Goal: Task Accomplishment & Management: Manage account settings

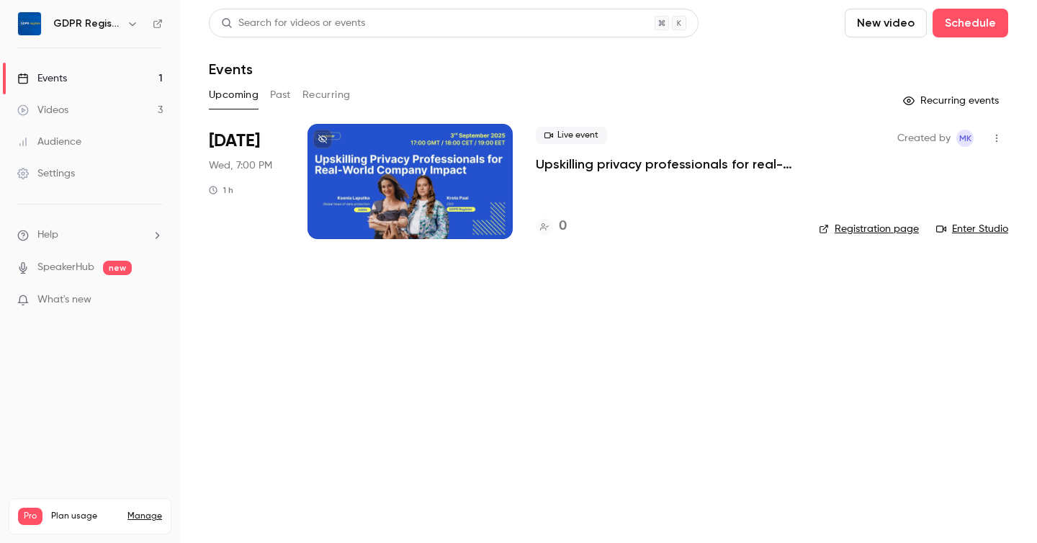
click at [413, 177] on div at bounding box center [410, 181] width 205 height 115
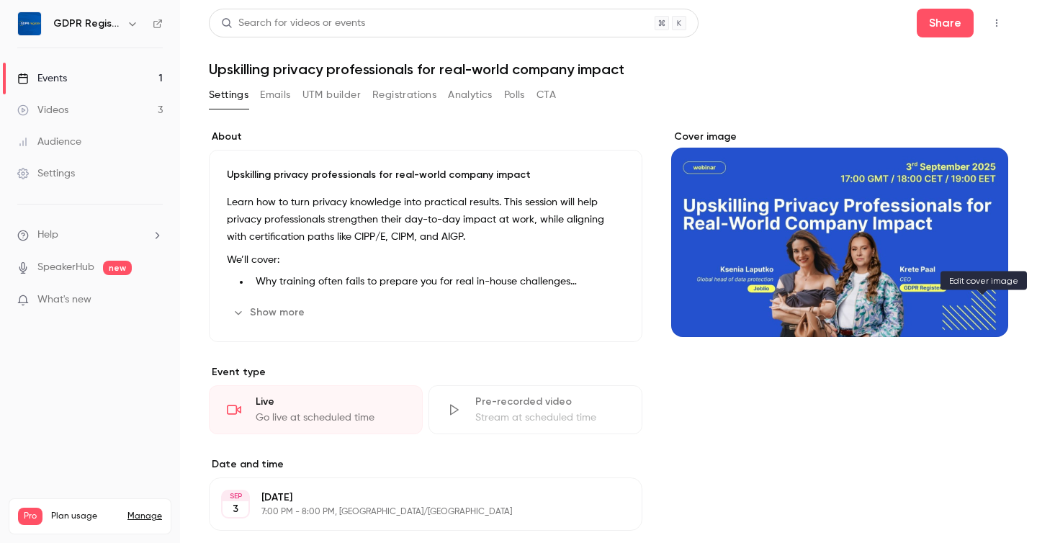
click at [980, 309] on icon "Cover image" at bounding box center [983, 311] width 16 height 12
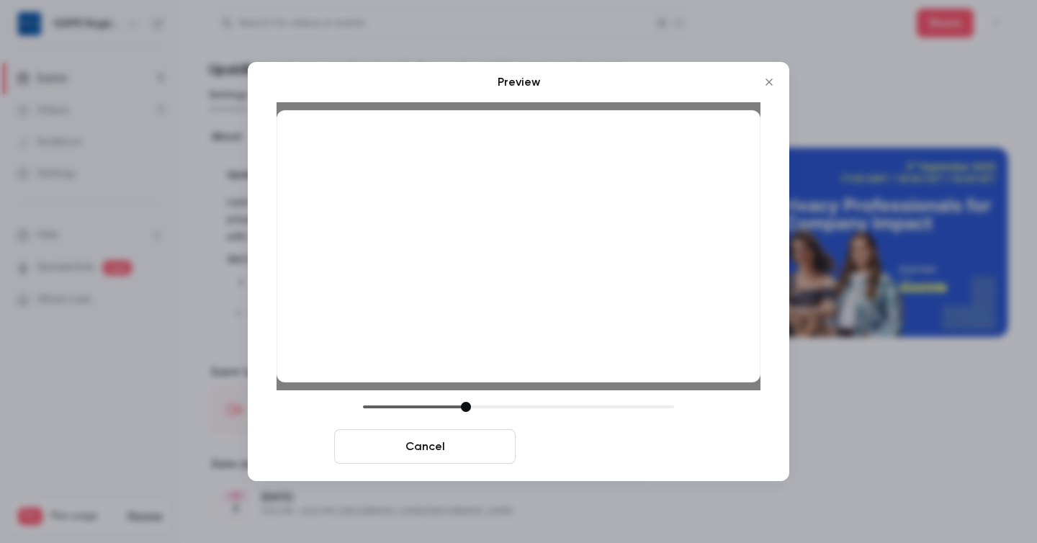
click at [602, 446] on button "Save cover" at bounding box center [613, 446] width 182 height 35
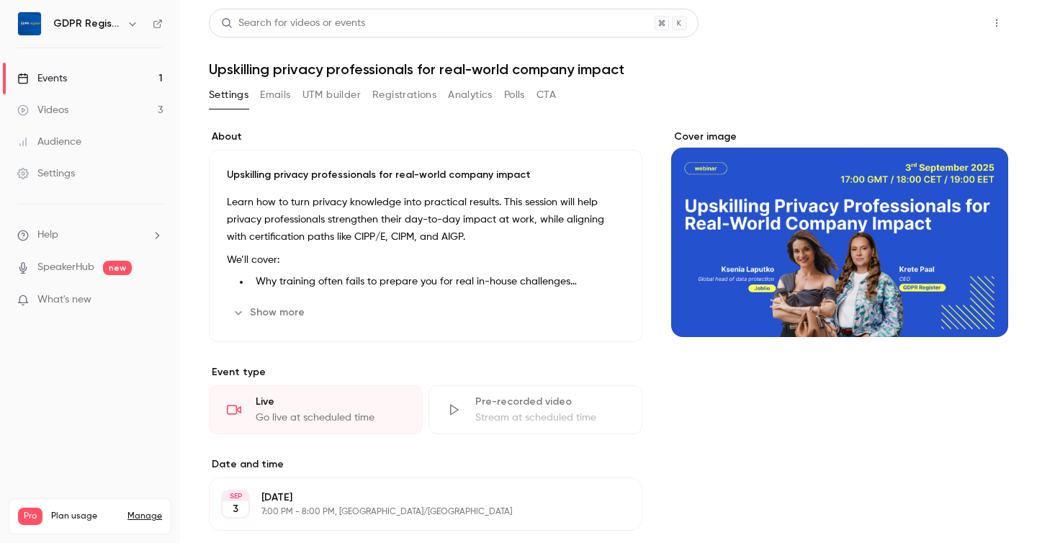
click at [944, 27] on button "Share" at bounding box center [945, 23] width 57 height 29
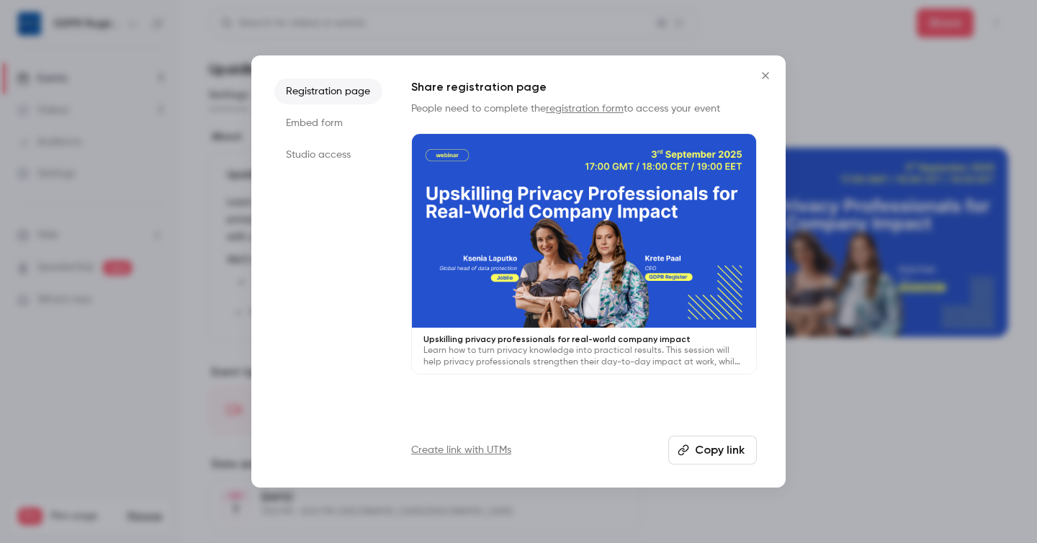
click at [707, 453] on button "Copy link" at bounding box center [713, 450] width 89 height 29
click at [294, 114] on li "Embed form" at bounding box center [328, 123] width 108 height 26
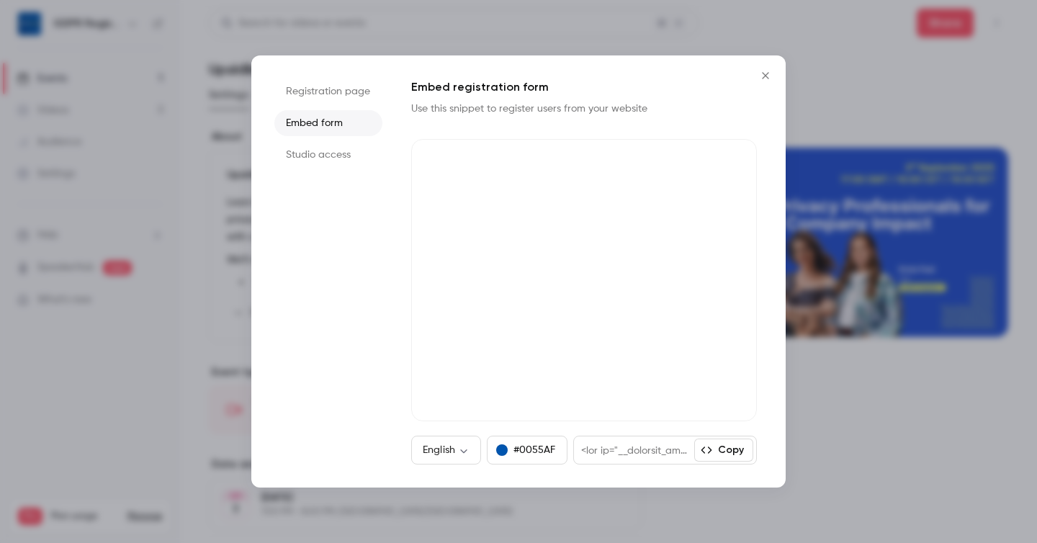
click at [323, 148] on li "Studio access" at bounding box center [328, 155] width 108 height 26
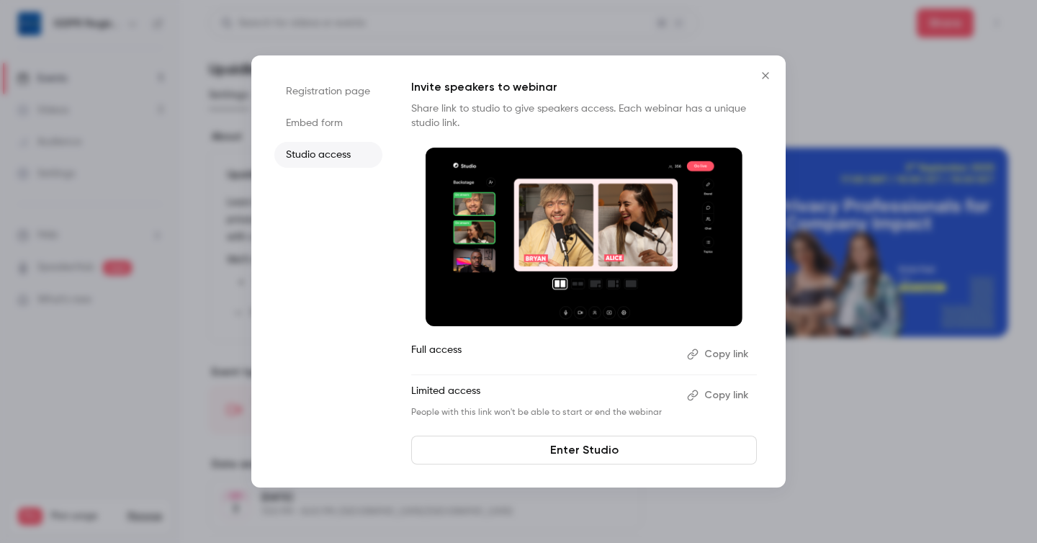
click at [323, 148] on li "Studio access" at bounding box center [328, 155] width 108 height 26
click at [321, 94] on li "Registration page" at bounding box center [328, 92] width 108 height 26
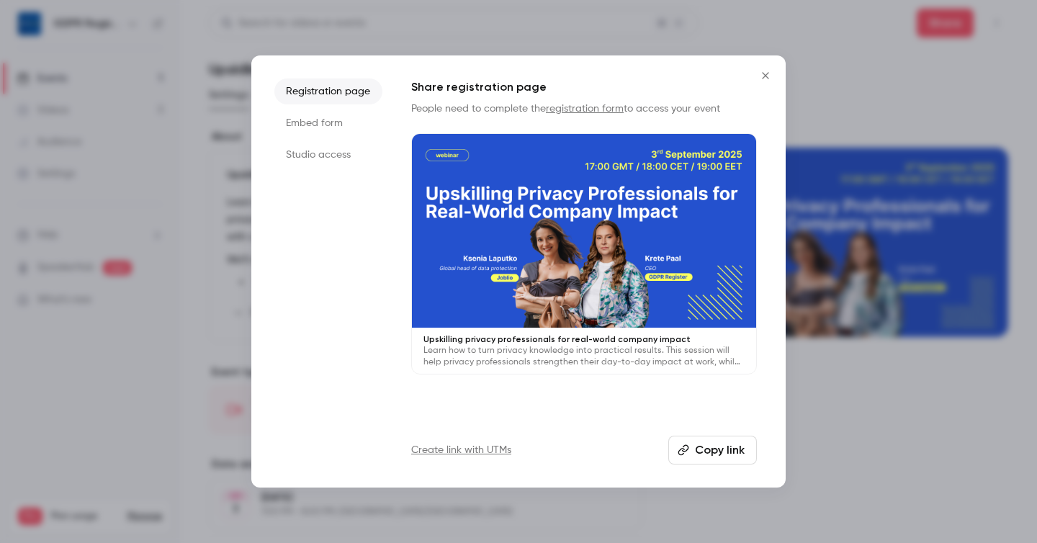
click at [702, 451] on button "Copy link" at bounding box center [713, 450] width 89 height 29
click at [763, 75] on icon "Close" at bounding box center [765, 76] width 17 height 12
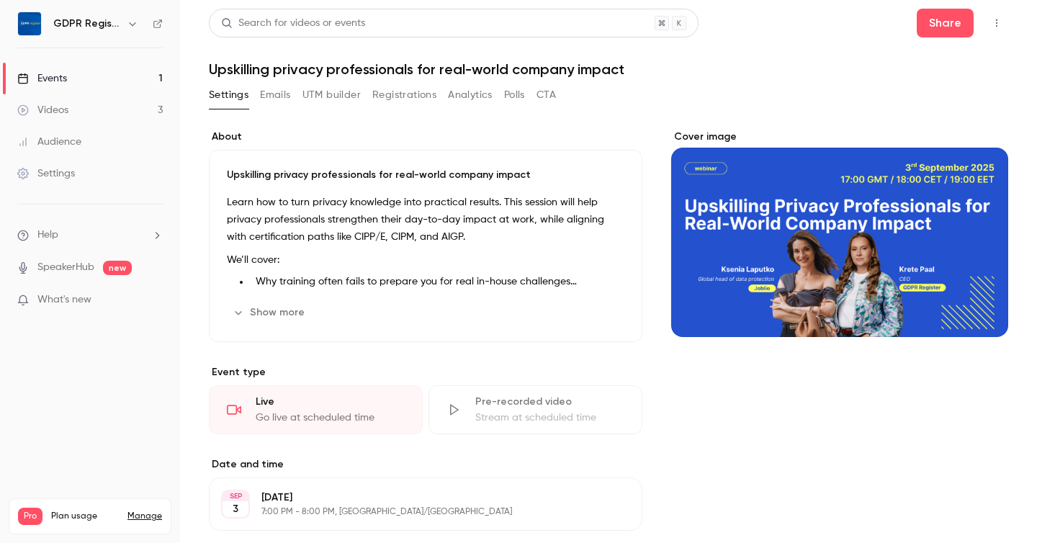
click at [916, 282] on div "Cover image" at bounding box center [839, 233] width 337 height 207
click at [0, 0] on input "Cover image" at bounding box center [0, 0] width 0 height 0
click at [982, 317] on icon "Cover image" at bounding box center [983, 311] width 16 height 12
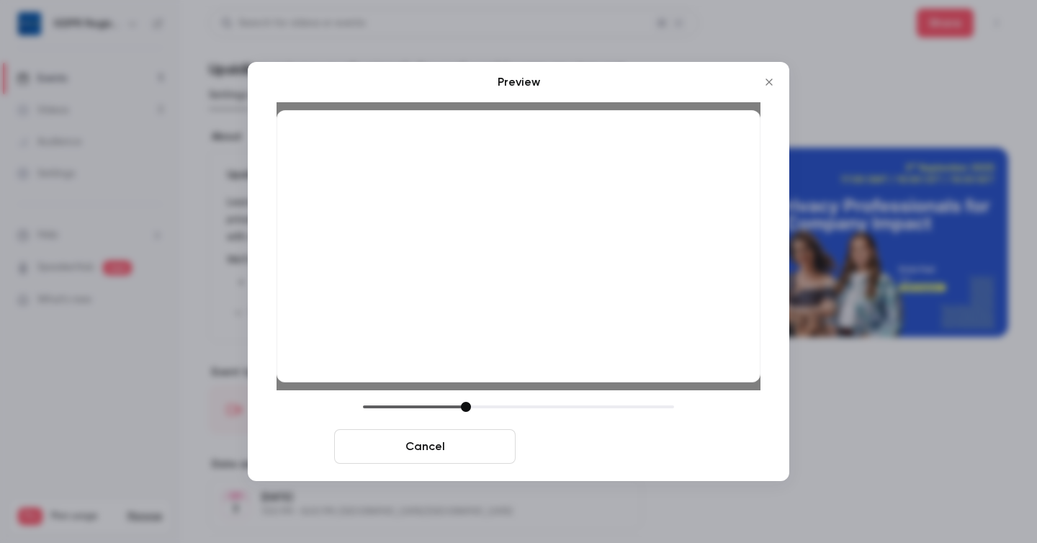
click at [602, 446] on button "Save cover" at bounding box center [613, 446] width 182 height 35
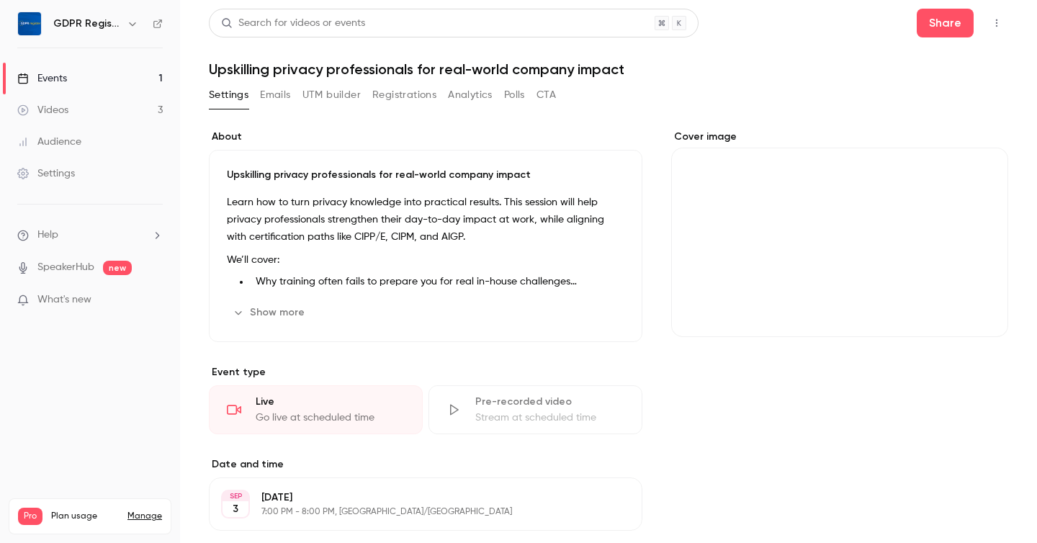
scroll to position [179, 0]
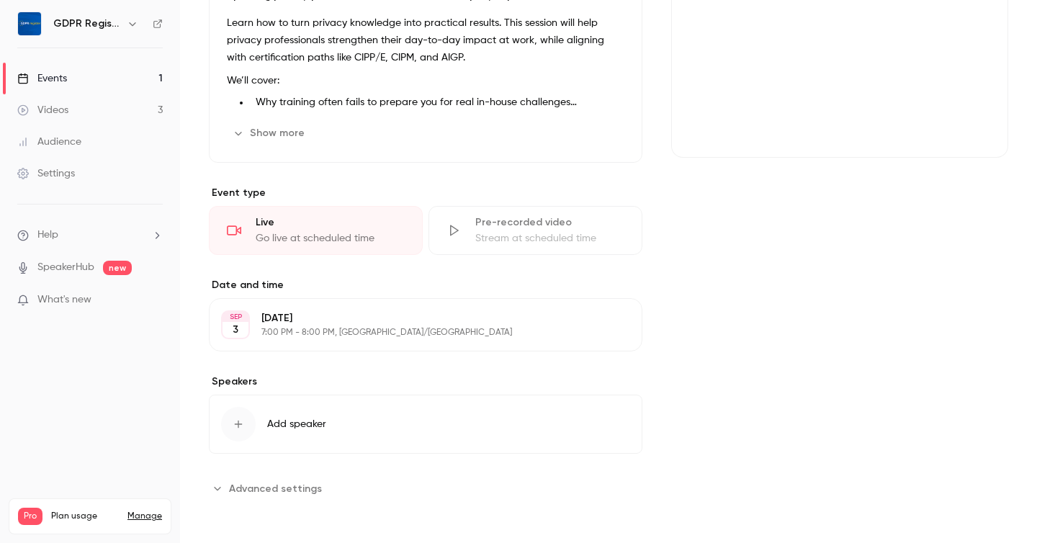
click at [275, 488] on span "Advanced settings" at bounding box center [275, 488] width 93 height 15
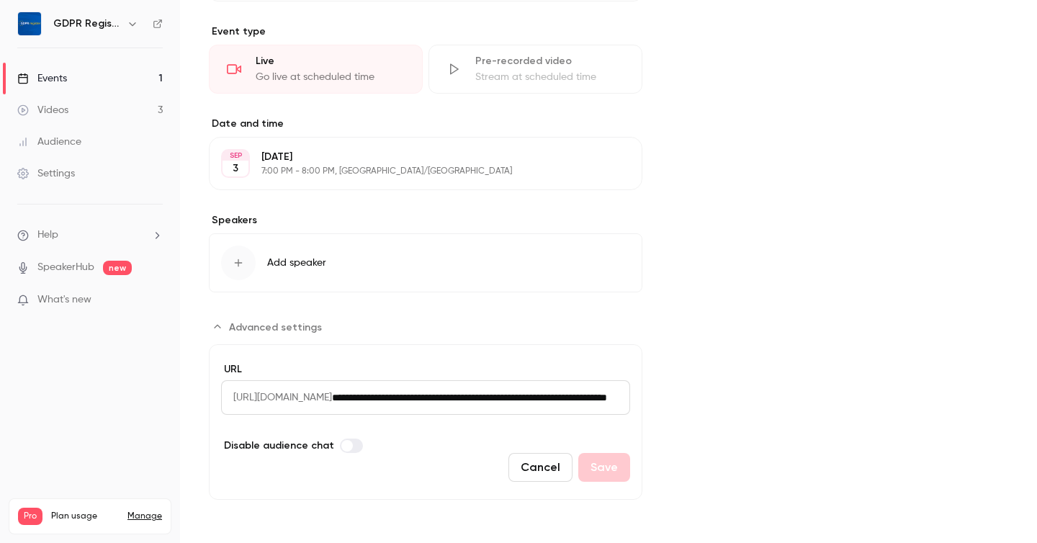
scroll to position [0, 0]
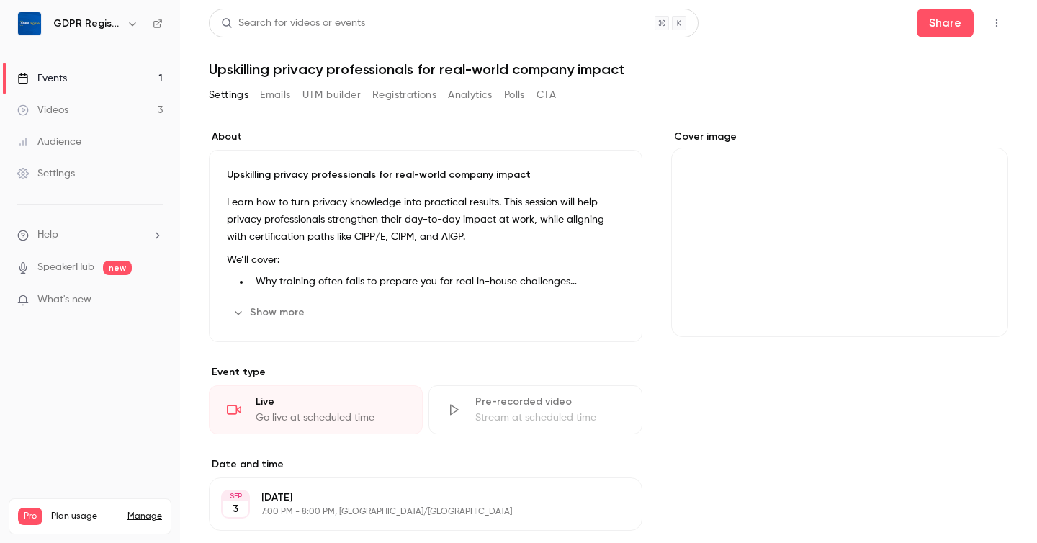
click at [264, 96] on button "Emails" at bounding box center [275, 95] width 30 height 23
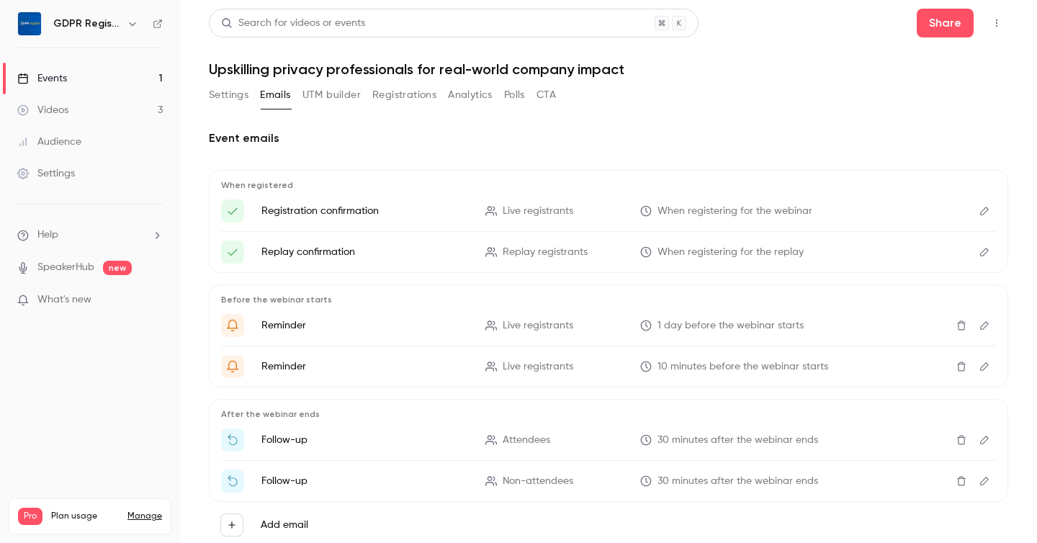
click at [979, 210] on icon "Edit" at bounding box center [985, 211] width 12 height 10
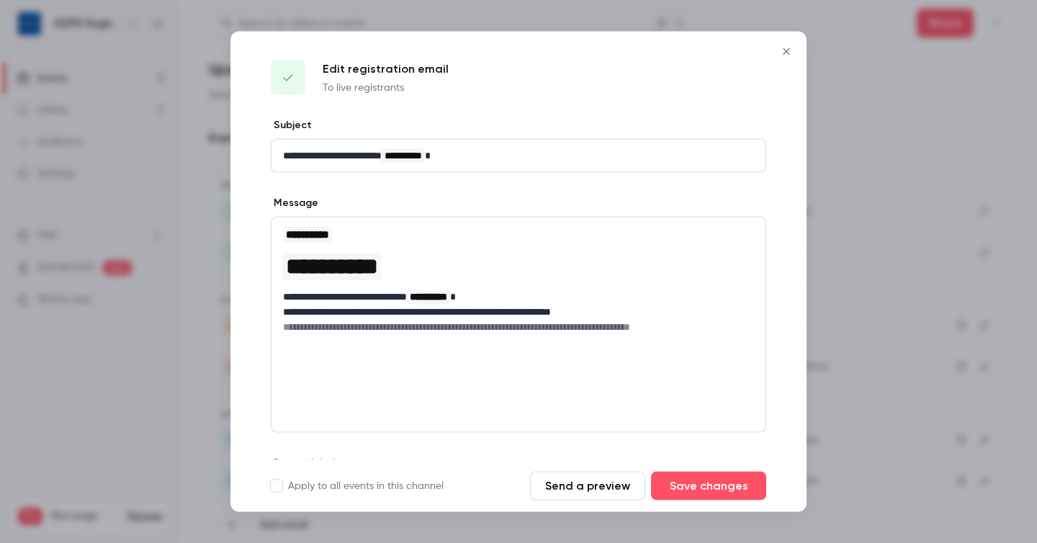
click at [590, 488] on button "Send a preview" at bounding box center [587, 486] width 115 height 29
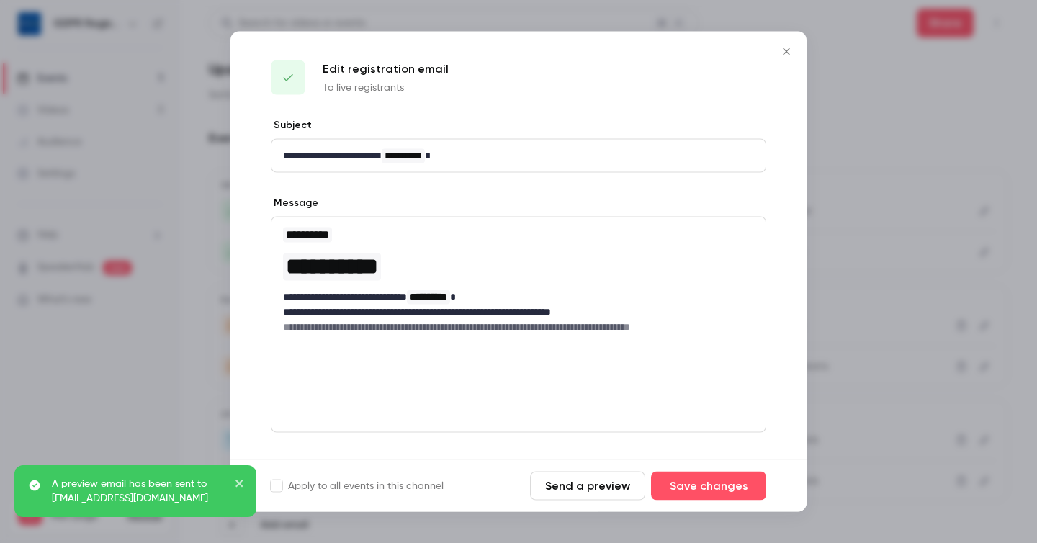
click at [784, 47] on icon "Close" at bounding box center [786, 52] width 17 height 12
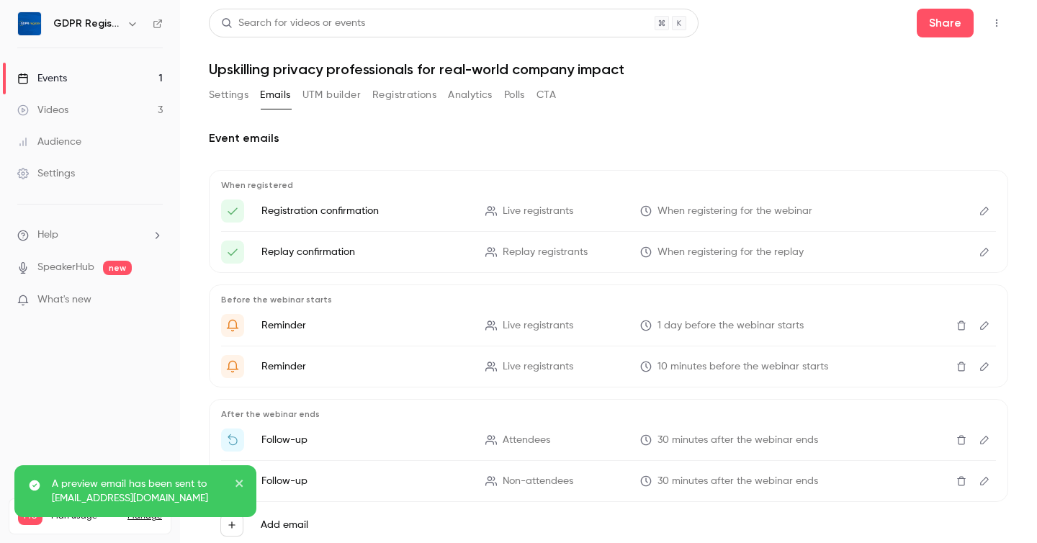
click at [522, 115] on div "Event emails When registered Registration confirmation Live registrants When re…" at bounding box center [609, 344] width 800 height 465
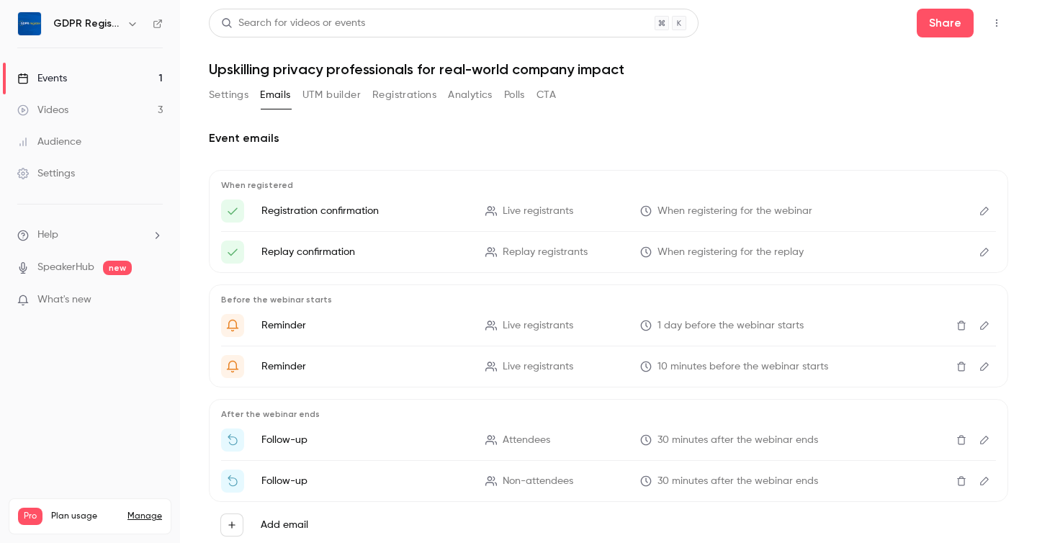
click at [235, 99] on button "Settings" at bounding box center [229, 95] width 40 height 23
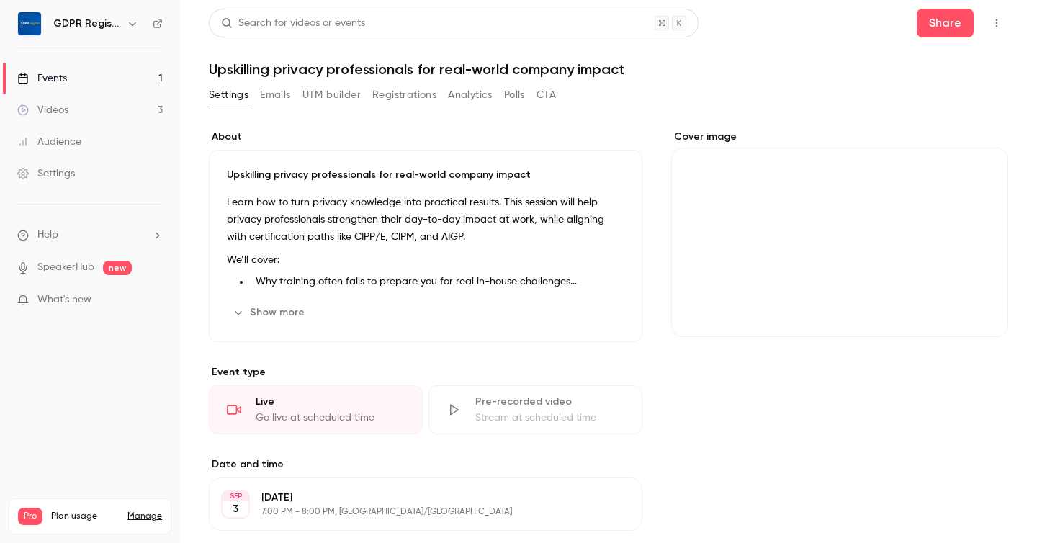
click at [822, 228] on div "Cover image" at bounding box center [839, 233] width 337 height 207
click at [0, 0] on input "Cover image" at bounding box center [0, 0] width 0 height 0
click at [1004, 22] on button "button" at bounding box center [996, 23] width 23 height 23
click at [741, 72] on div at bounding box center [518, 271] width 1037 height 543
click at [297, 89] on div "Settings Emails UTM builder Registrations Analytics Polls CTA" at bounding box center [382, 95] width 347 height 23
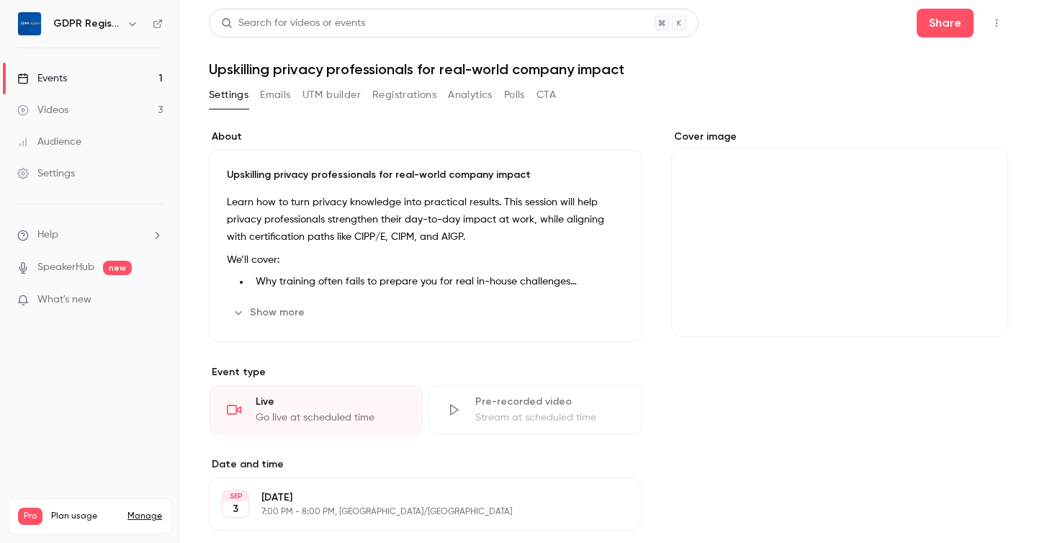
click at [410, 96] on button "Registrations" at bounding box center [404, 95] width 64 height 23
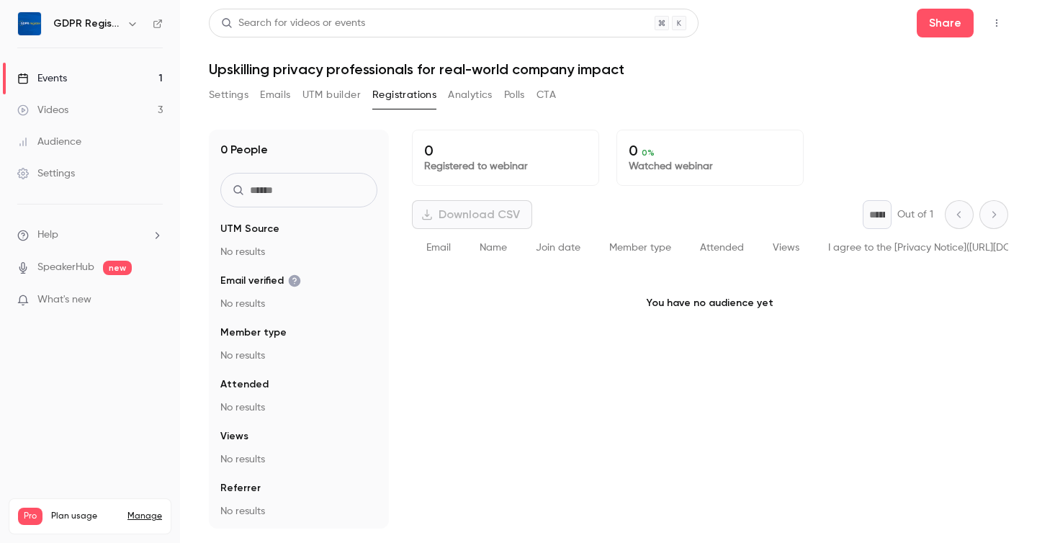
click at [230, 98] on button "Settings" at bounding box center [229, 95] width 40 height 23
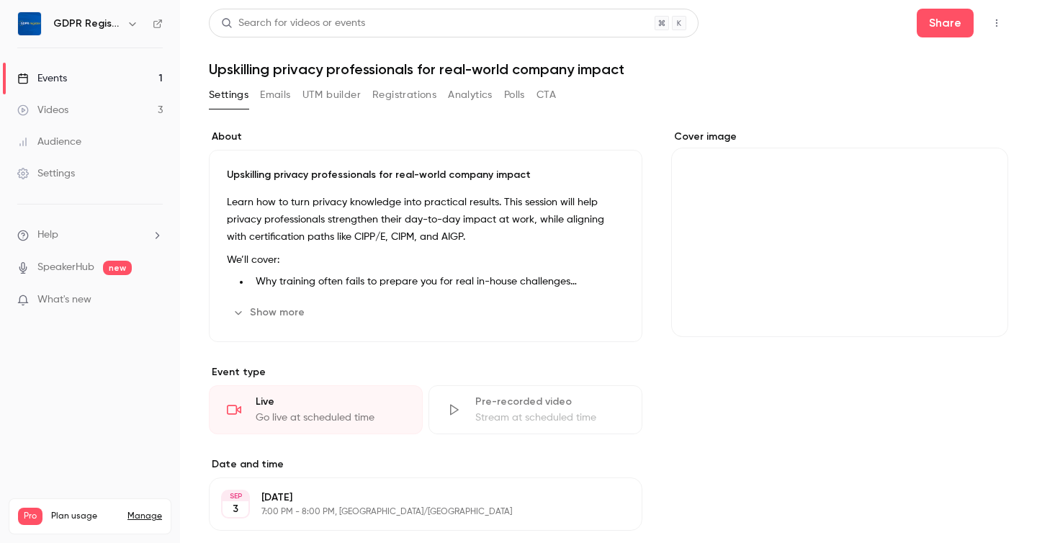
click at [758, 285] on div "Cover image" at bounding box center [839, 233] width 337 height 207
click at [0, 0] on input "Cover image" at bounding box center [0, 0] width 0 height 0
click at [954, 30] on button "Share" at bounding box center [945, 23] width 57 height 29
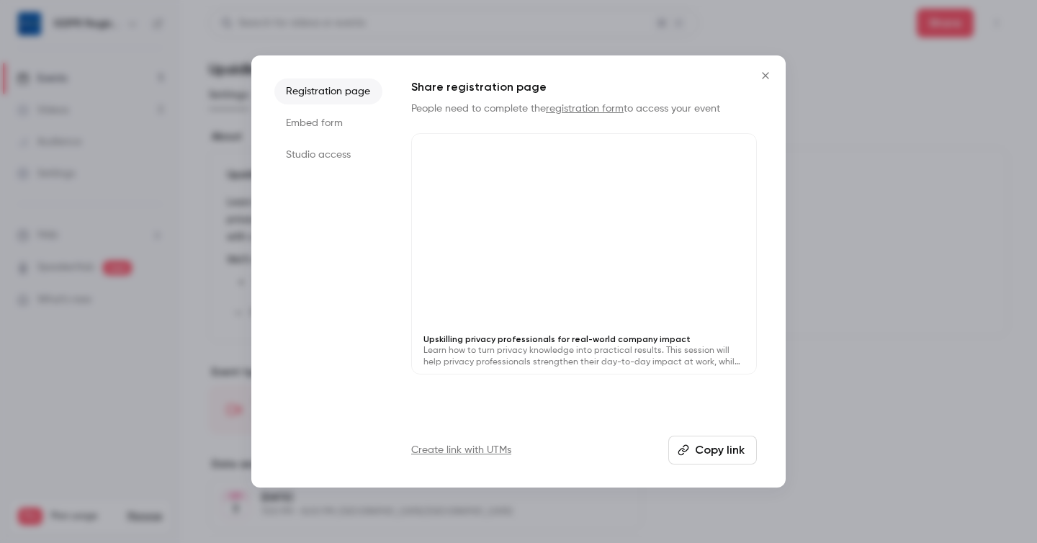
click at [584, 104] on link "registration form" at bounding box center [585, 109] width 78 height 10
click at [702, 459] on button "Copy link" at bounding box center [713, 450] width 89 height 29
click at [765, 76] on icon "Close" at bounding box center [765, 75] width 6 height 6
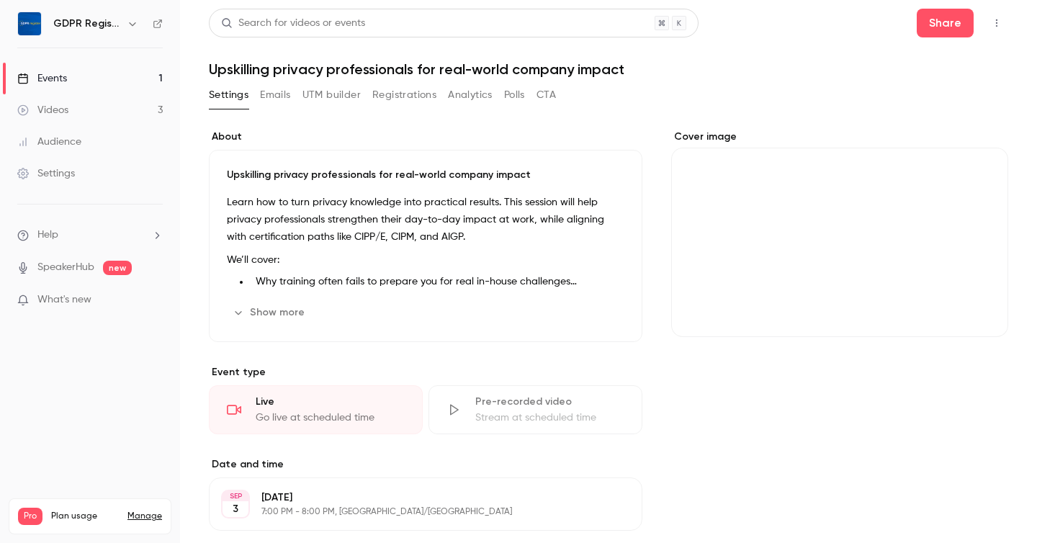
click at [733, 60] on header "Search for videos or events Share Upskilling privacy professionals for real-wor…" at bounding box center [609, 43] width 800 height 69
click at [984, 313] on icon "Cover image" at bounding box center [983, 311] width 16 height 12
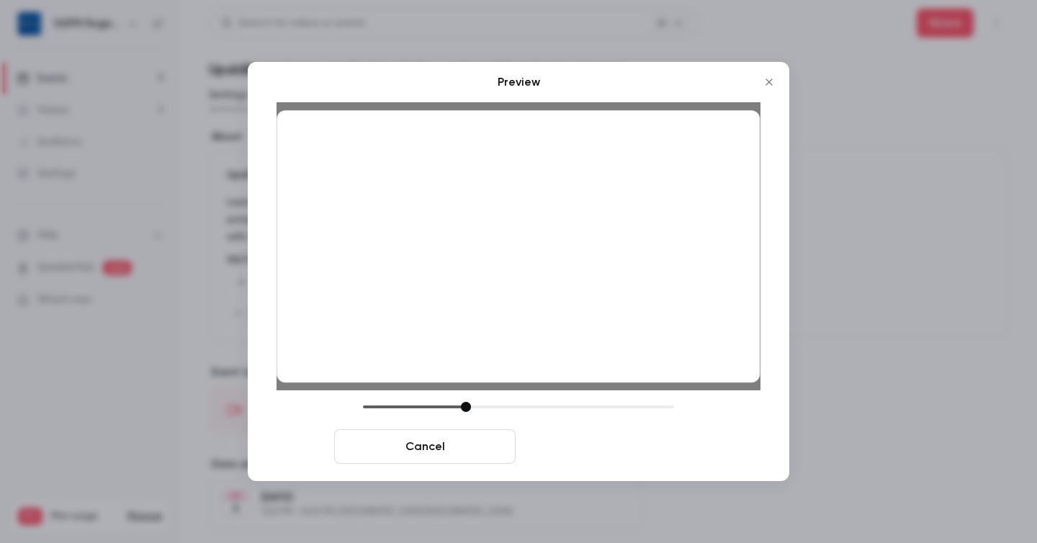
click at [613, 454] on button "Save cover" at bounding box center [613, 446] width 182 height 35
click at [613, 454] on div "About Upskilling privacy professionals for real-world company impact Learn how …" at bounding box center [426, 405] width 434 height 550
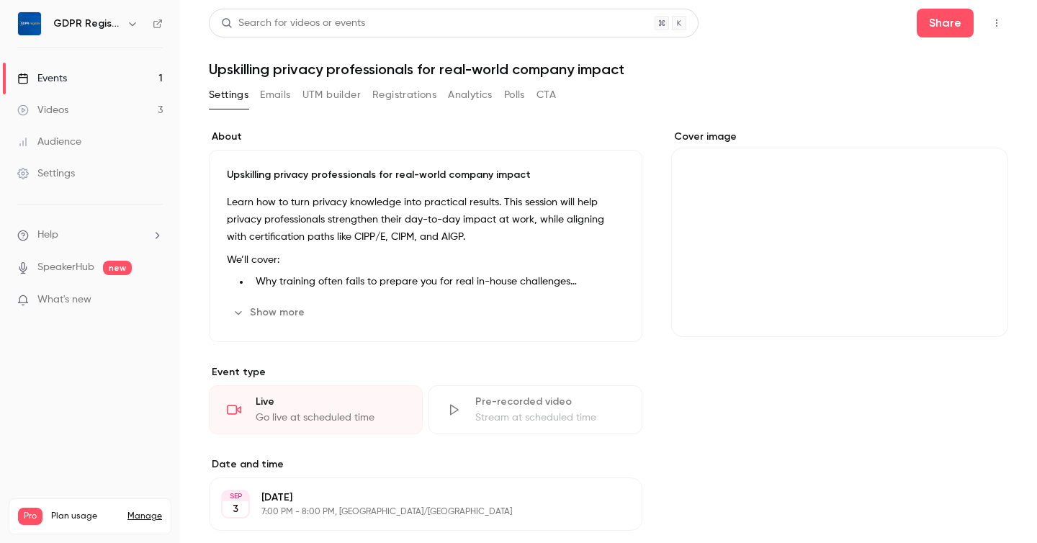
click at [397, 94] on button "Registrations" at bounding box center [404, 95] width 64 height 23
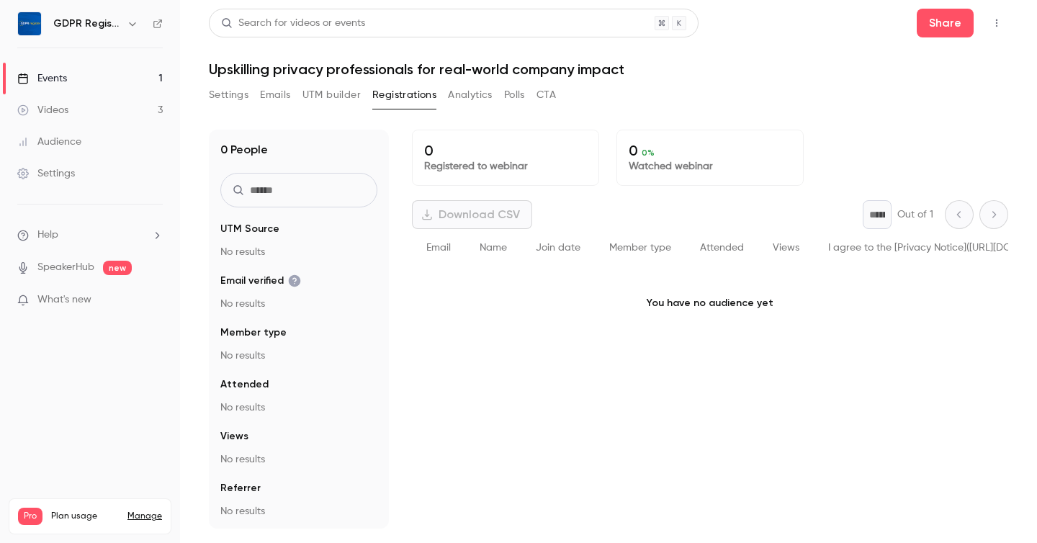
click at [232, 91] on button "Settings" at bounding box center [229, 95] width 40 height 23
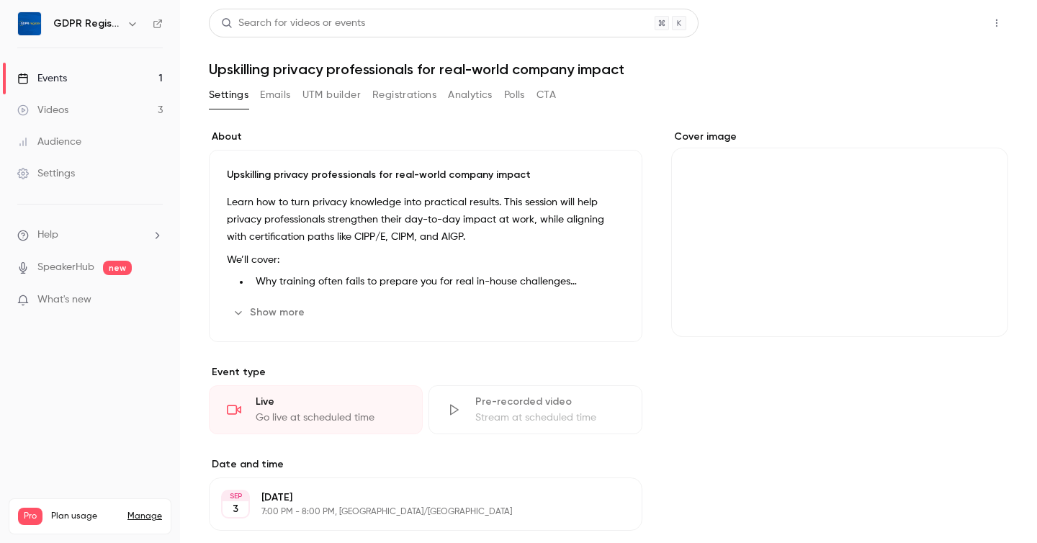
click at [949, 32] on button "Share" at bounding box center [945, 23] width 57 height 29
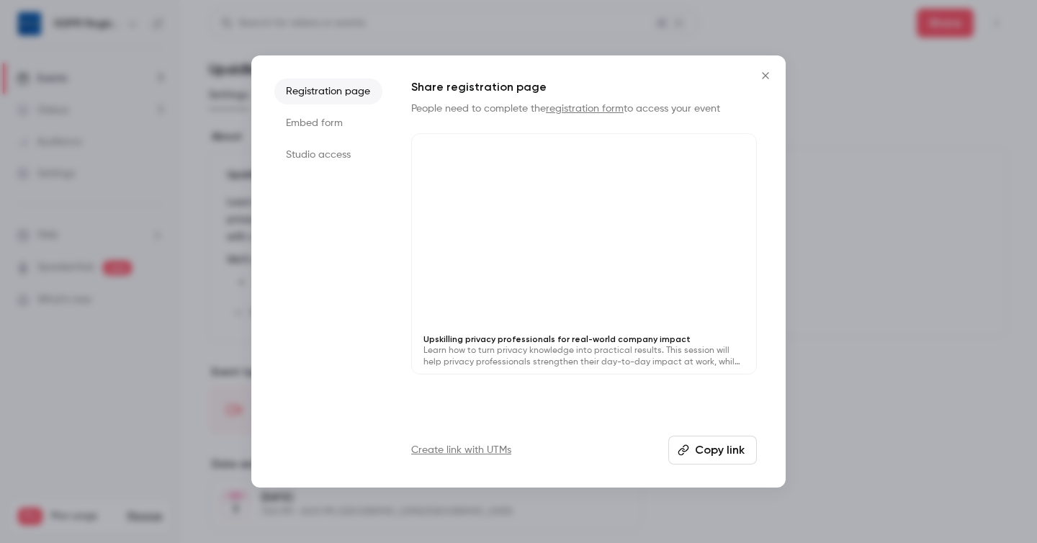
click at [701, 447] on button "Copy link" at bounding box center [713, 450] width 89 height 29
click at [765, 74] on icon "Close" at bounding box center [765, 76] width 17 height 12
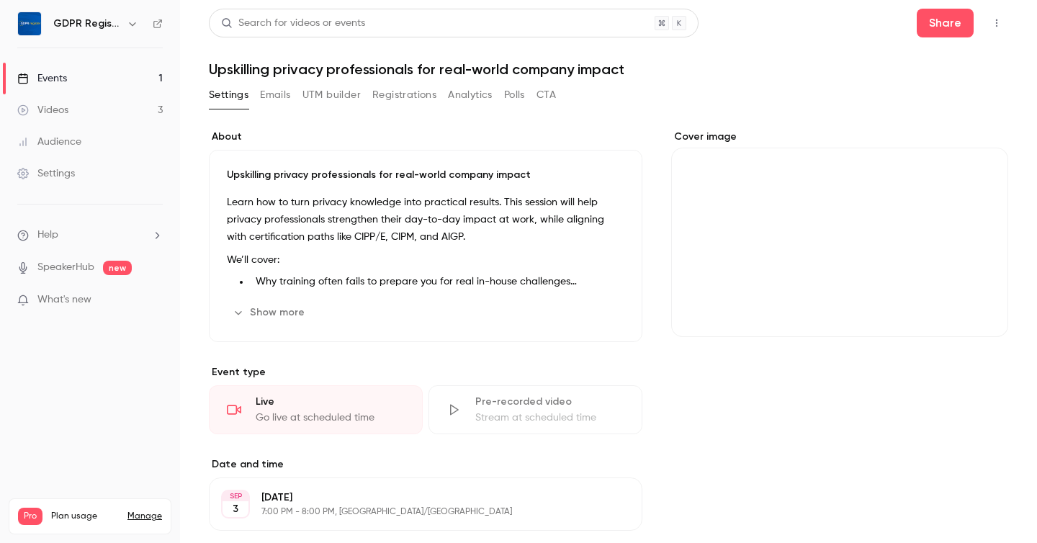
click at [412, 94] on button "Registrations" at bounding box center [404, 95] width 64 height 23
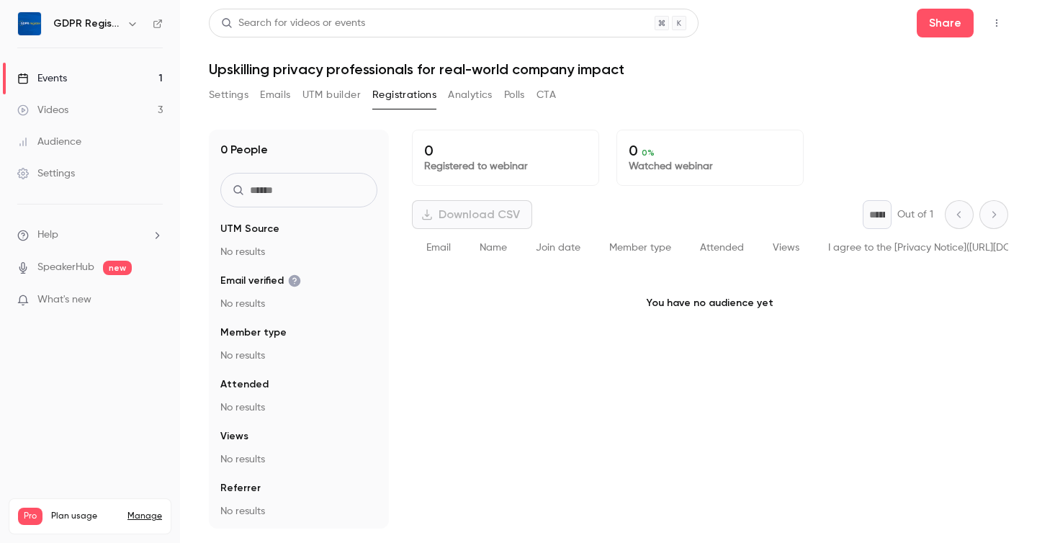
click at [215, 97] on button "Settings" at bounding box center [229, 95] width 40 height 23
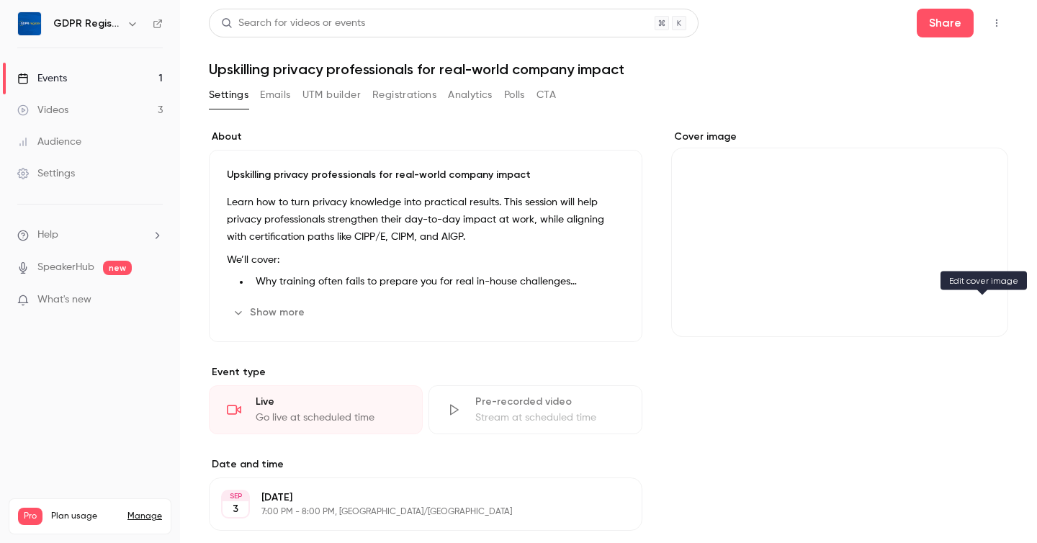
click at [980, 310] on icon "Cover image" at bounding box center [983, 311] width 16 height 12
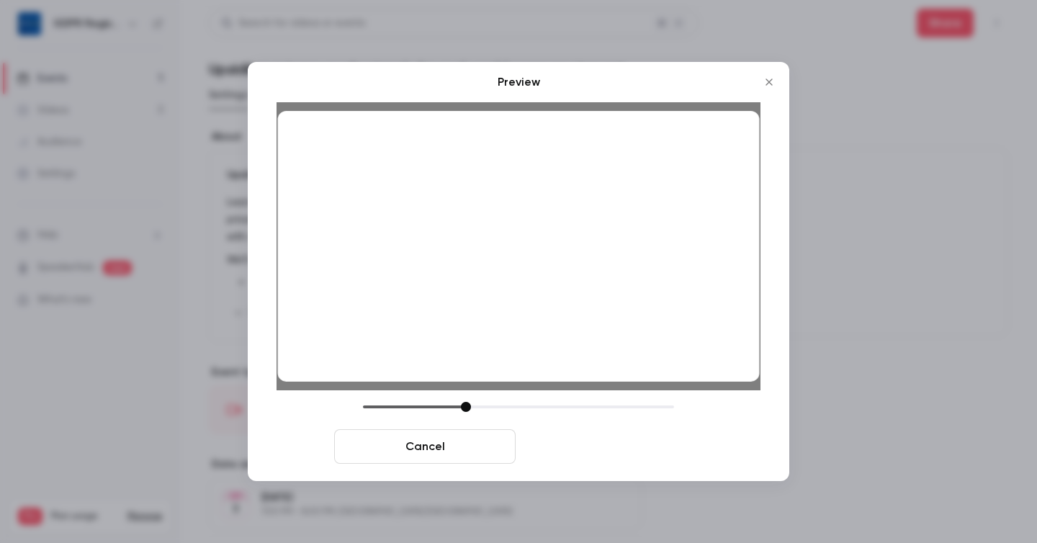
click at [616, 451] on button "Save cover" at bounding box center [613, 446] width 182 height 35
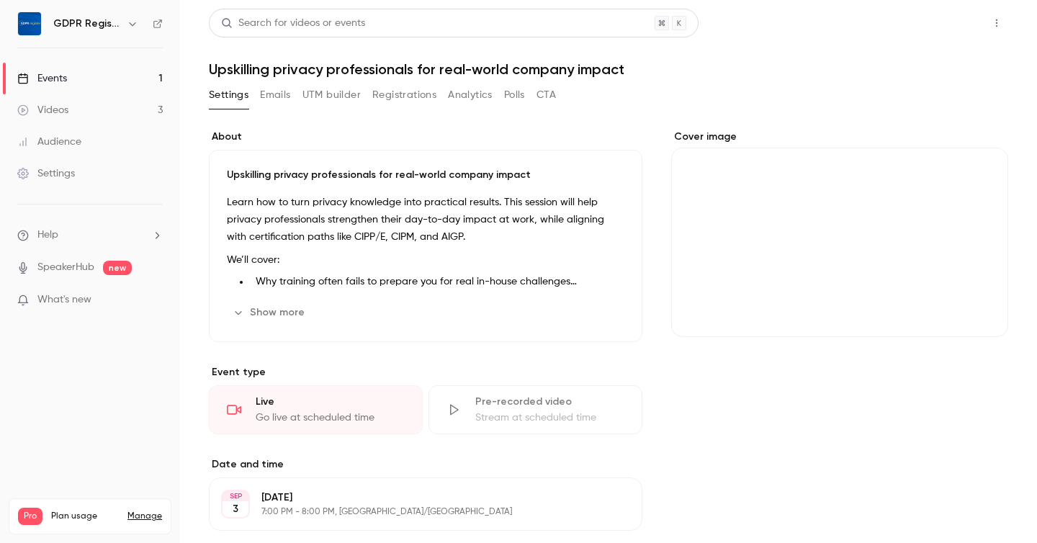
click at [950, 30] on button "Share" at bounding box center [945, 23] width 57 height 29
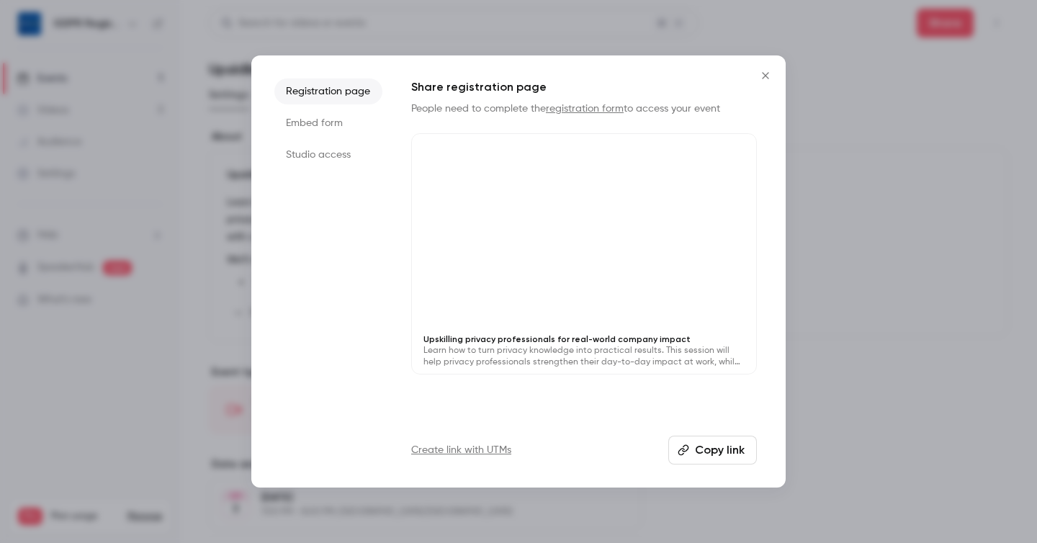
click at [694, 450] on button "Copy link" at bounding box center [713, 450] width 89 height 29
click at [768, 78] on icon "Close" at bounding box center [765, 75] width 6 height 6
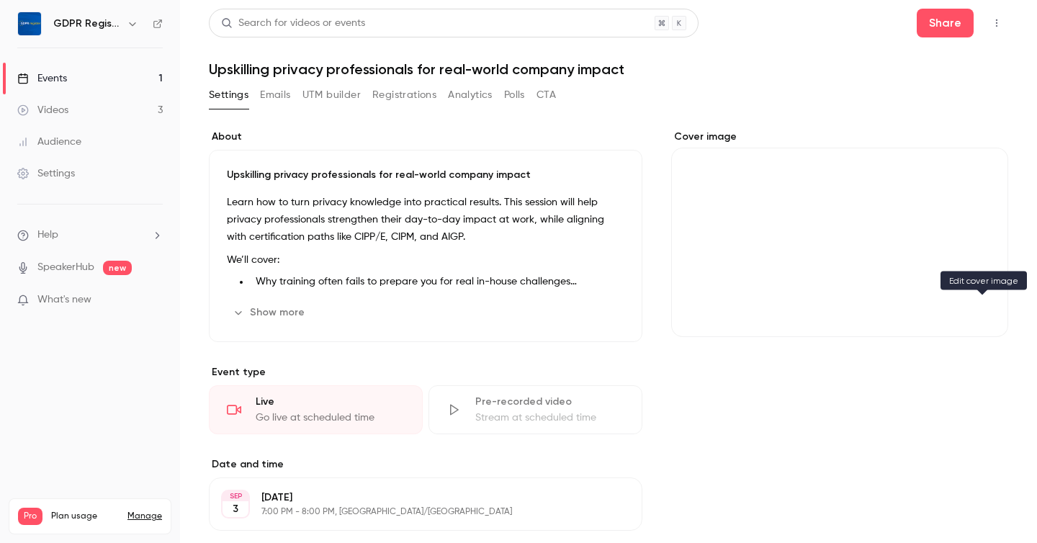
click at [982, 308] on icon "Cover image" at bounding box center [983, 311] width 16 height 12
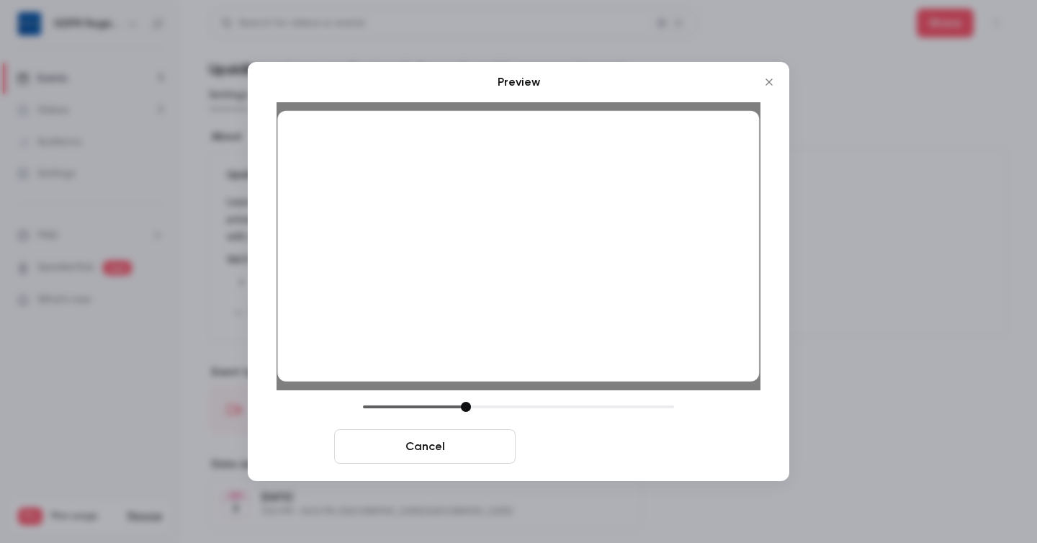
click at [605, 447] on button "Save cover" at bounding box center [613, 446] width 182 height 35
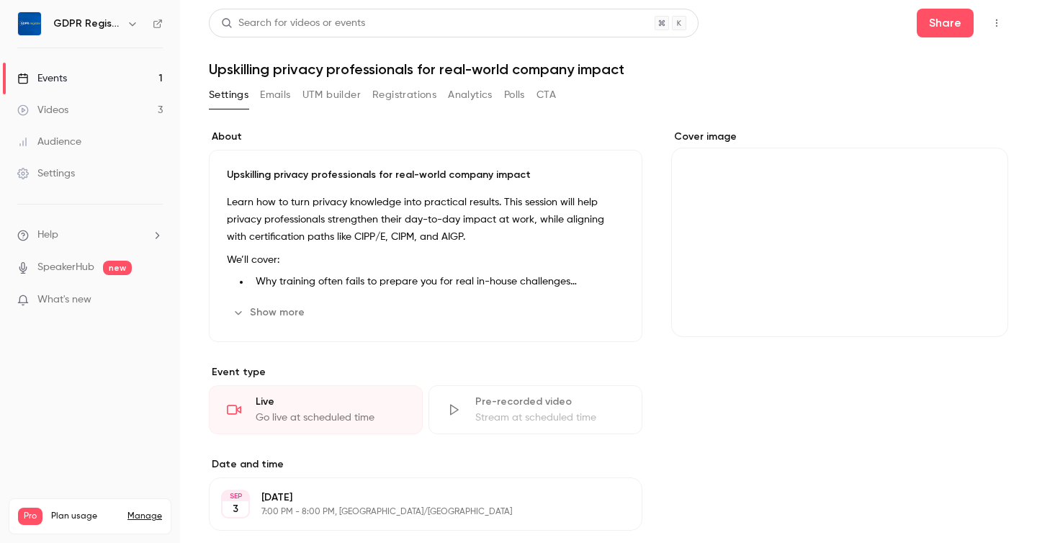
click at [839, 39] on header "Search for videos or events Share Upskilling privacy professionals for real-wor…" at bounding box center [609, 43] width 800 height 69
click at [946, 35] on button "Share" at bounding box center [945, 23] width 57 height 29
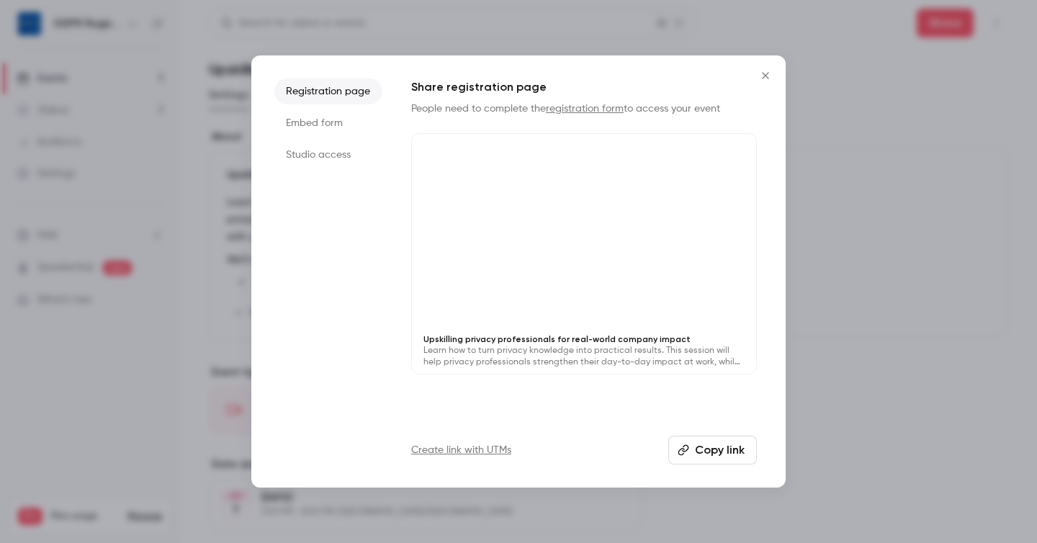
click at [707, 460] on button "Copy link" at bounding box center [713, 450] width 89 height 29
click at [766, 73] on icon "Close" at bounding box center [765, 76] width 17 height 12
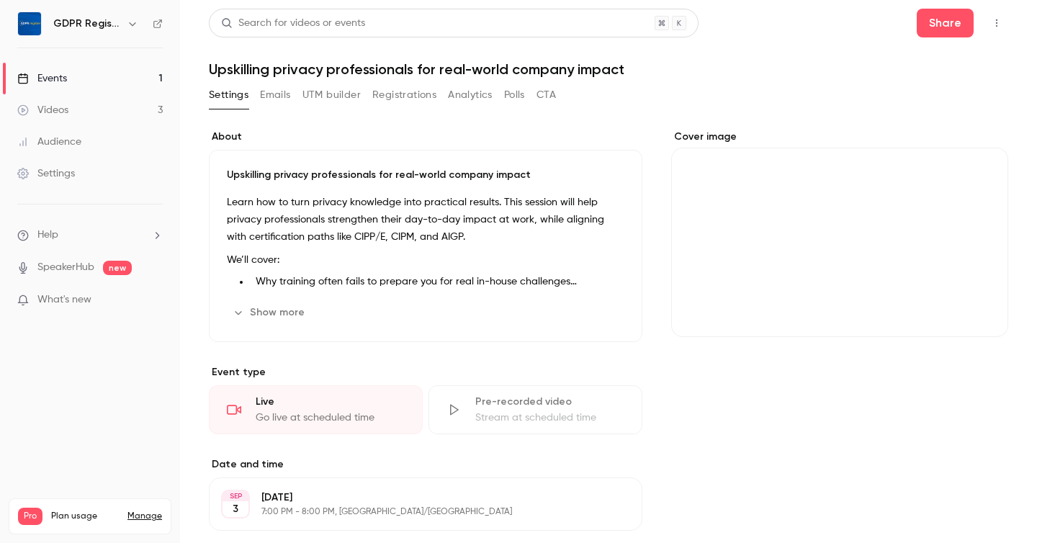
click at [981, 310] on icon "Cover image" at bounding box center [982, 311] width 9 height 9
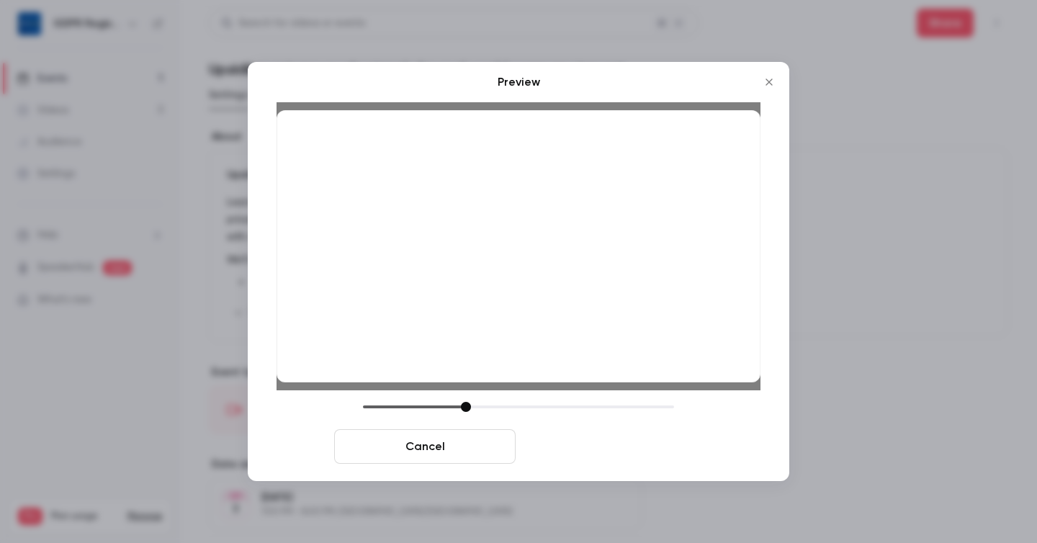
click at [611, 446] on button "Save cover" at bounding box center [613, 446] width 182 height 35
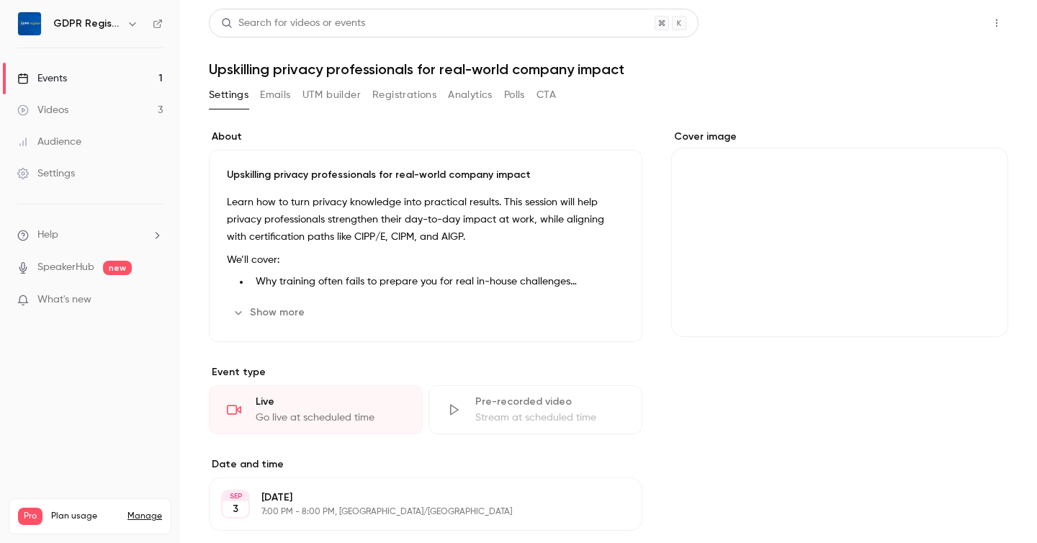
click at [941, 21] on button "Share" at bounding box center [945, 23] width 57 height 29
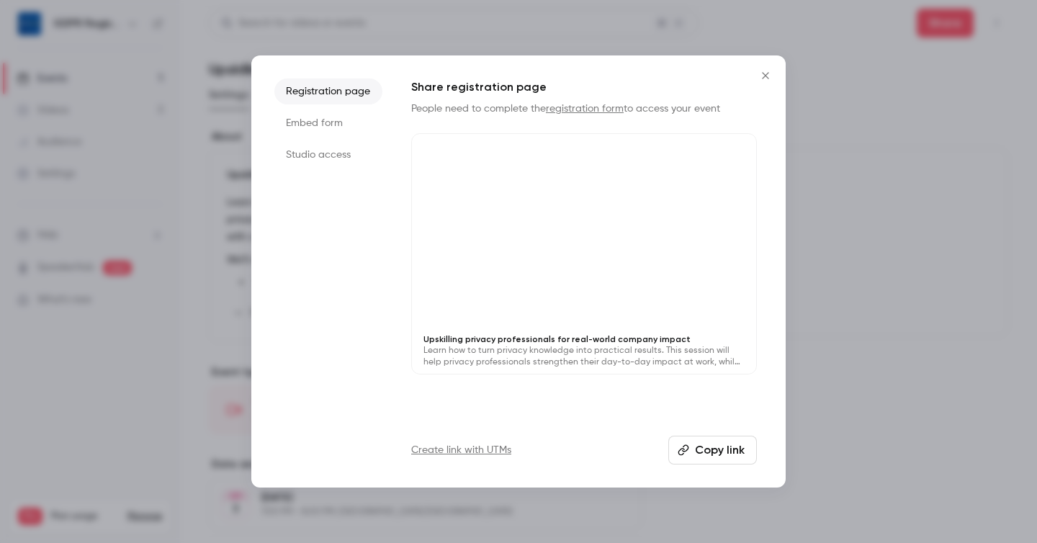
click at [698, 456] on button "Copy link" at bounding box center [713, 450] width 89 height 29
click at [513, 347] on p "Learn how to turn privacy knowledge into practical results. This session will h…" at bounding box center [584, 356] width 321 height 23
click at [773, 68] on button "Close" at bounding box center [765, 75] width 29 height 29
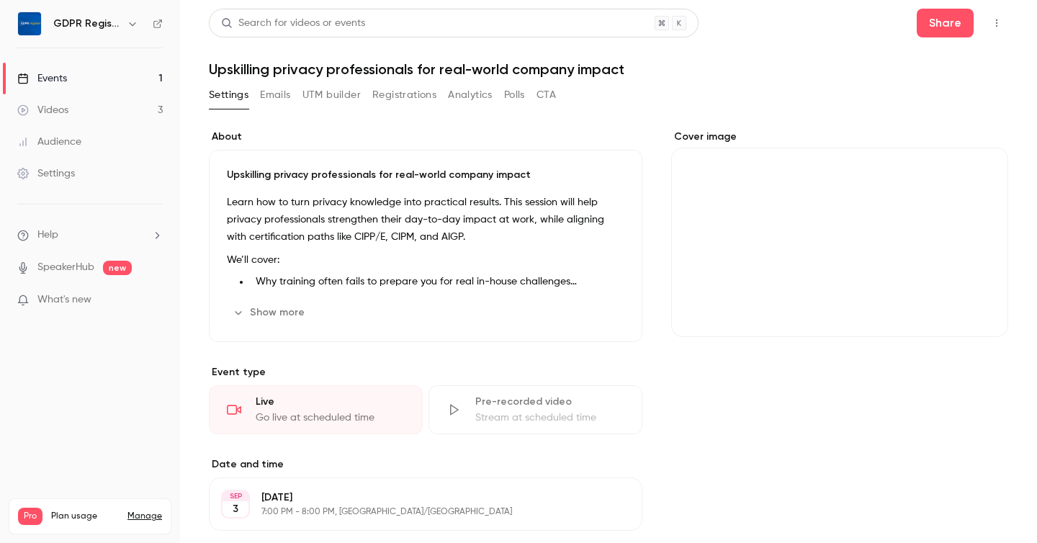
click at [882, 305] on div "Cover image" at bounding box center [839, 233] width 337 height 207
click at [0, 0] on input "Cover image" at bounding box center [0, 0] width 0 height 0
click at [985, 313] on icon "Cover image" at bounding box center [983, 311] width 16 height 12
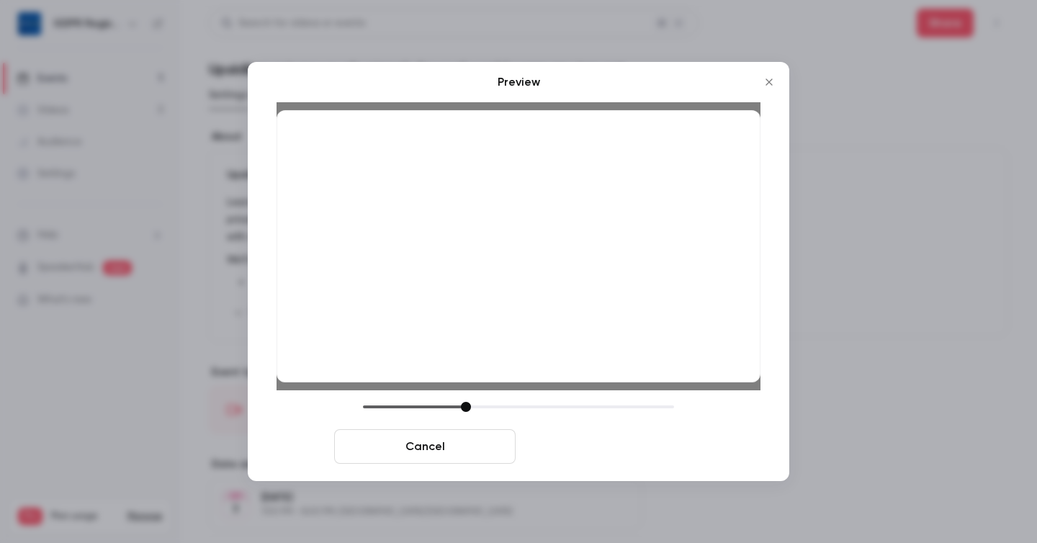
click at [578, 450] on button "Save cover" at bounding box center [613, 446] width 182 height 35
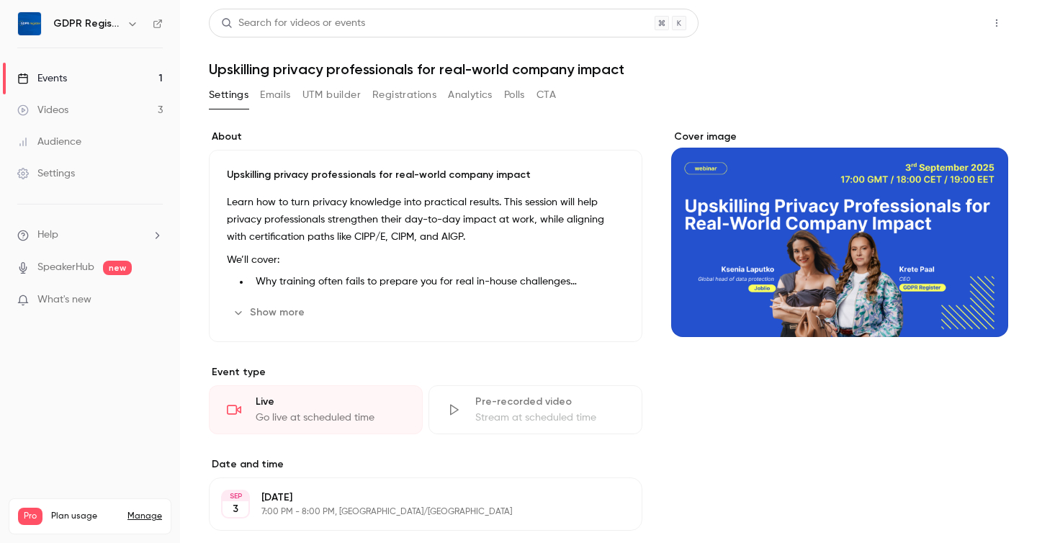
click at [949, 20] on button "Share" at bounding box center [945, 23] width 57 height 29
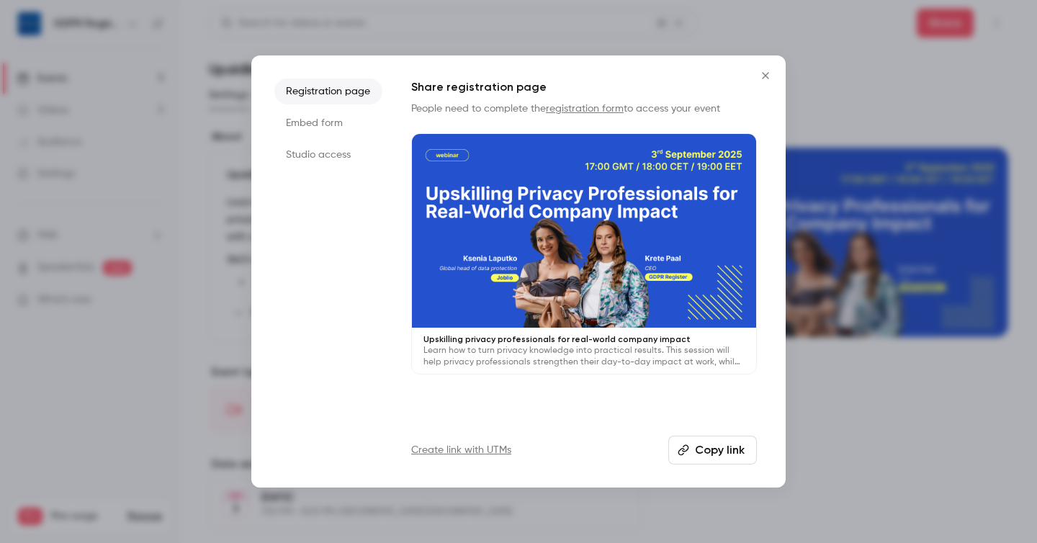
click at [568, 280] on div at bounding box center [584, 231] width 344 height 194
click at [310, 120] on li "Embed form" at bounding box center [328, 123] width 108 height 26
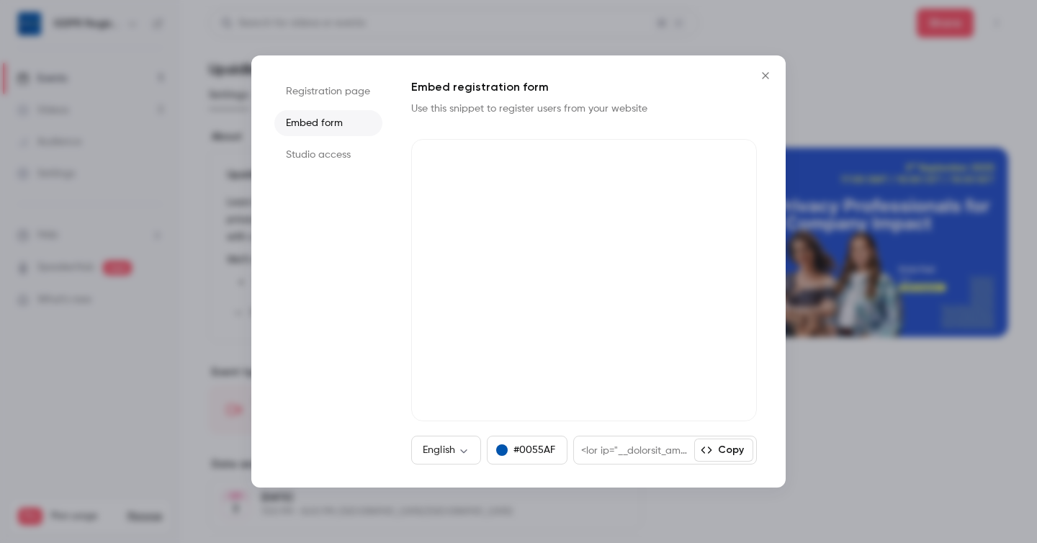
click at [732, 444] on button "Copy" at bounding box center [723, 450] width 59 height 23
click at [846, 414] on div at bounding box center [518, 271] width 1037 height 543
